Goal: Task Accomplishment & Management: Use online tool/utility

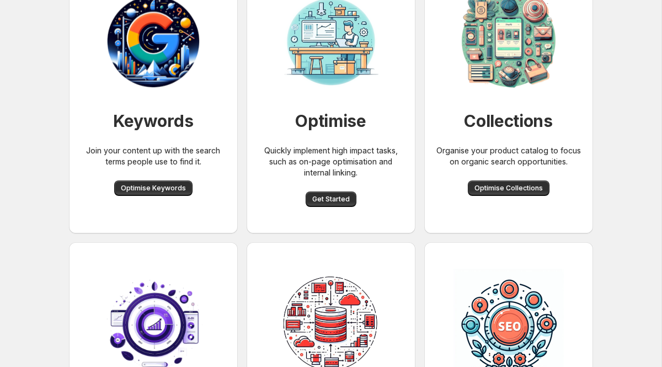
scroll to position [29, 0]
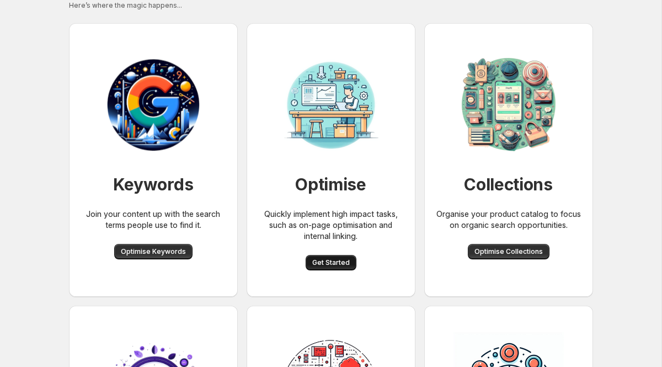
click at [328, 258] on button "Get Started" at bounding box center [331, 262] width 51 height 15
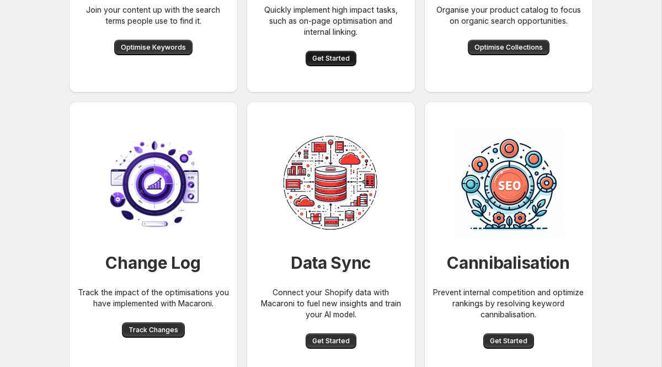
scroll to position [90, 0]
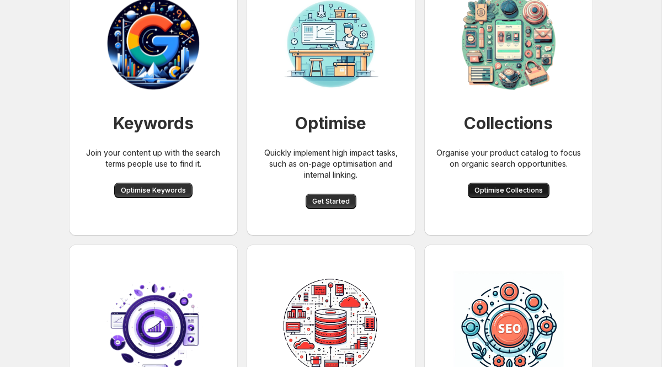
click at [492, 192] on span "Optimise Collections" at bounding box center [509, 190] width 68 height 9
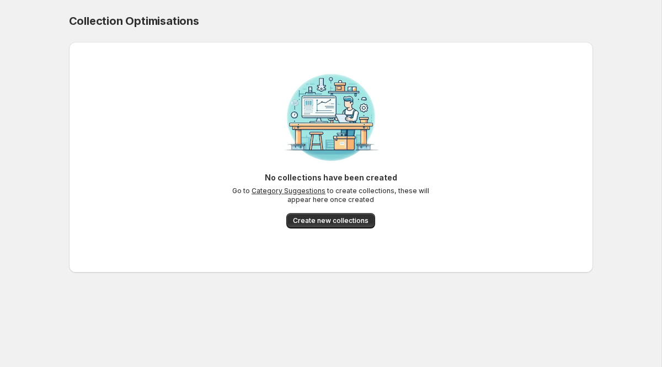
click at [284, 192] on link "Category Suggestions" at bounding box center [289, 191] width 74 height 8
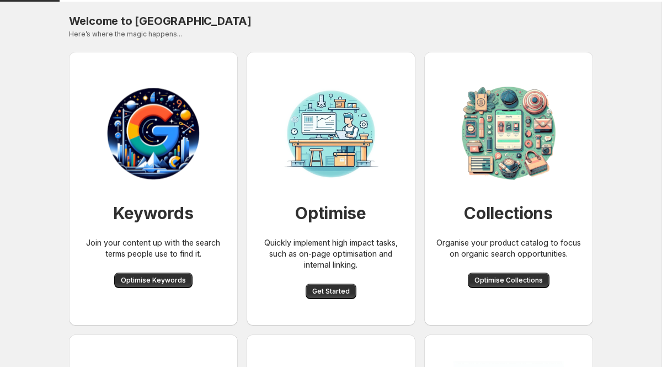
scroll to position [90, 0]
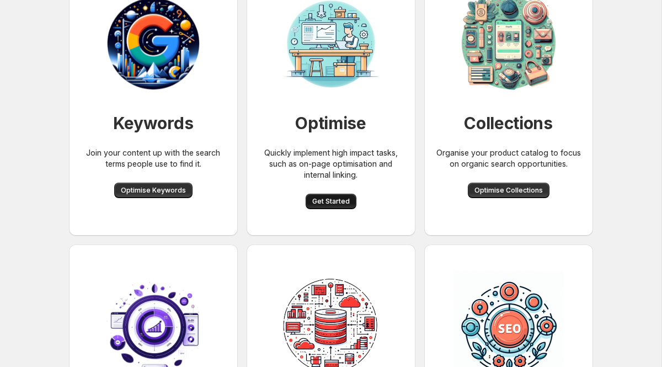
click at [327, 198] on span "Get Started" at bounding box center [331, 201] width 38 height 9
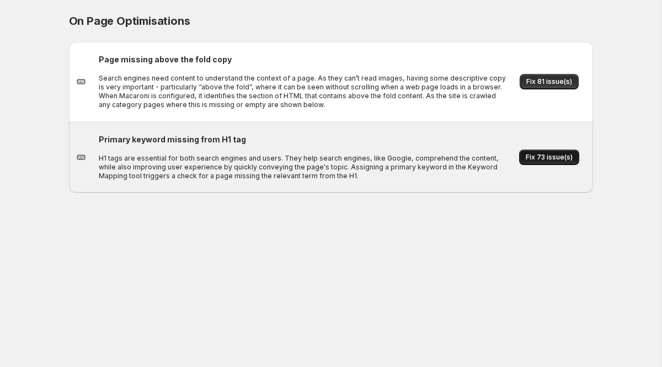
click at [539, 158] on span "Fix 73 issue(s)" at bounding box center [549, 157] width 47 height 9
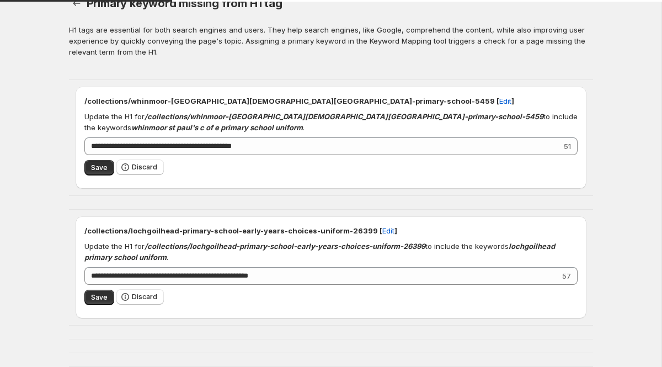
scroll to position [19, 0]
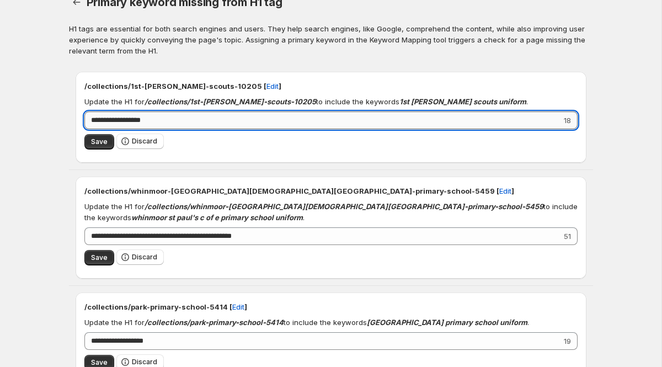
click at [226, 118] on input "**********" at bounding box center [322, 120] width 477 height 18
click at [73, 3] on icon "button" at bounding box center [76, 2] width 11 height 11
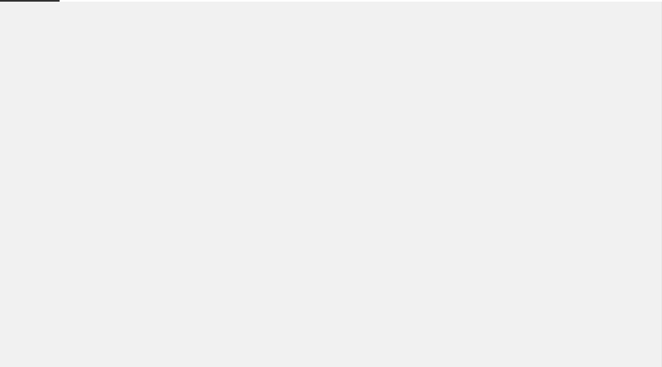
scroll to position [0, 0]
